Goal: Find specific fact: Find specific fact

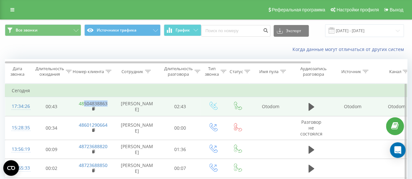
click at [84, 103] on td "48504838863" at bounding box center [93, 106] width 42 height 19
copy link "504838863"
